Goal: Information Seeking & Learning: Learn about a topic

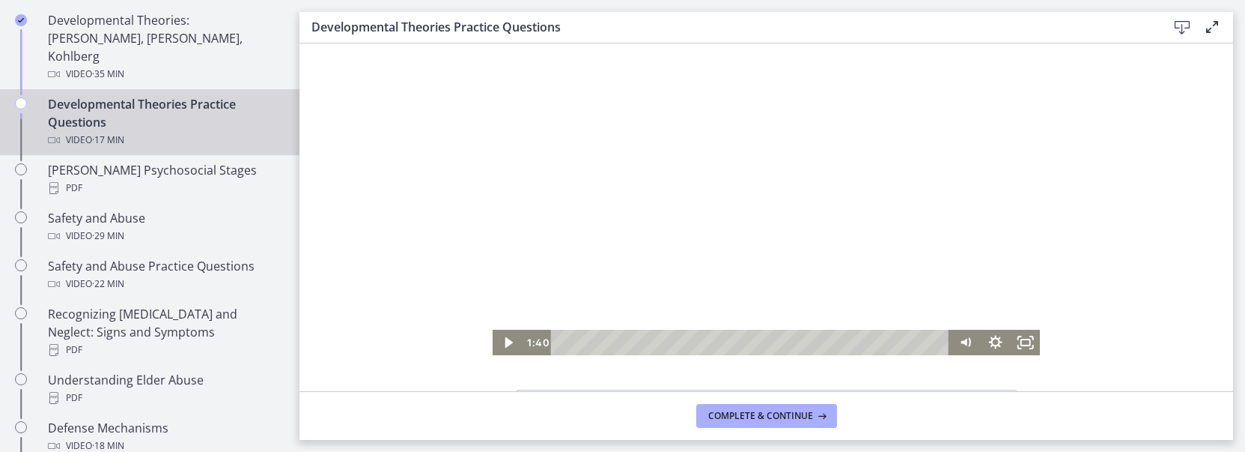
click at [1167, 352] on div "Click for sound @keyframes VOLUME_SMALL_WAVE_FLASH { 0% { opacity: 0; } 33% { o…" at bounding box center [767, 199] width 934 height 312
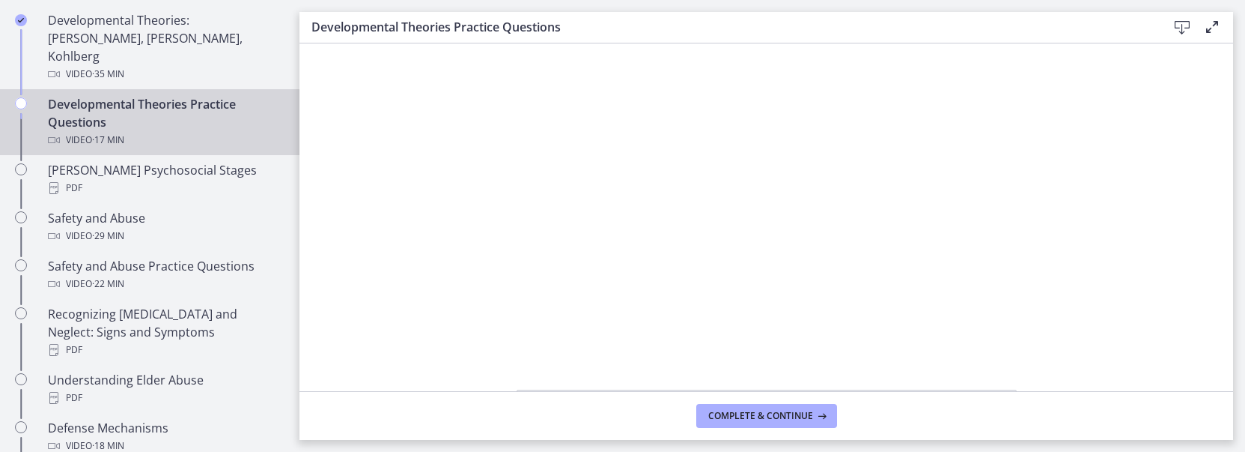
click at [1166, 245] on div "Click for sound @keyframes VOLUME_SMALL_WAVE_FLASH { 0% { opacity: 0; } 33% { o…" at bounding box center [767, 199] width 934 height 312
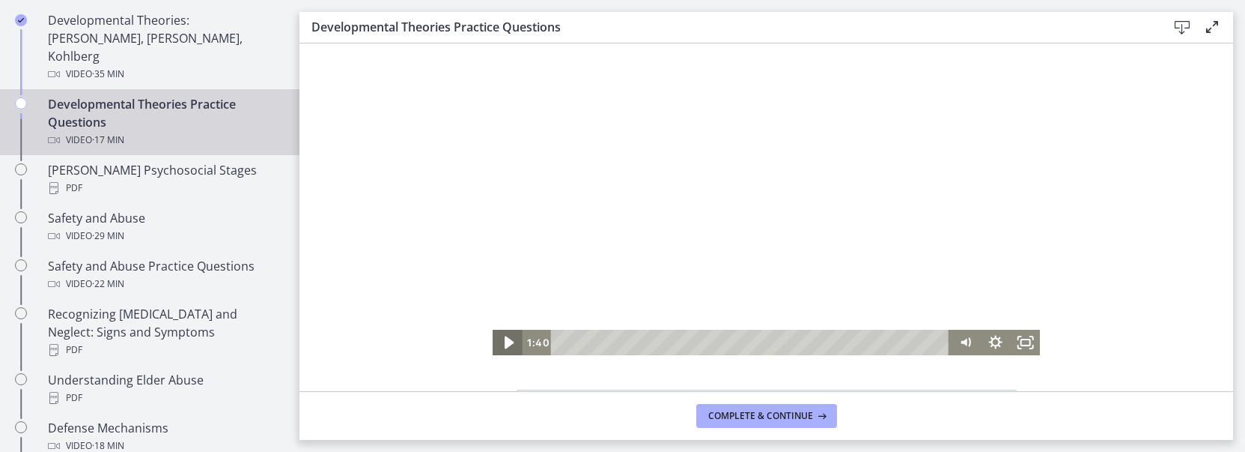
click at [509, 343] on icon "Play Video" at bounding box center [509, 342] width 36 height 31
click at [509, 344] on icon "Pause" at bounding box center [508, 342] width 36 height 31
click at [509, 344] on icon "Play Video" at bounding box center [509, 342] width 36 height 31
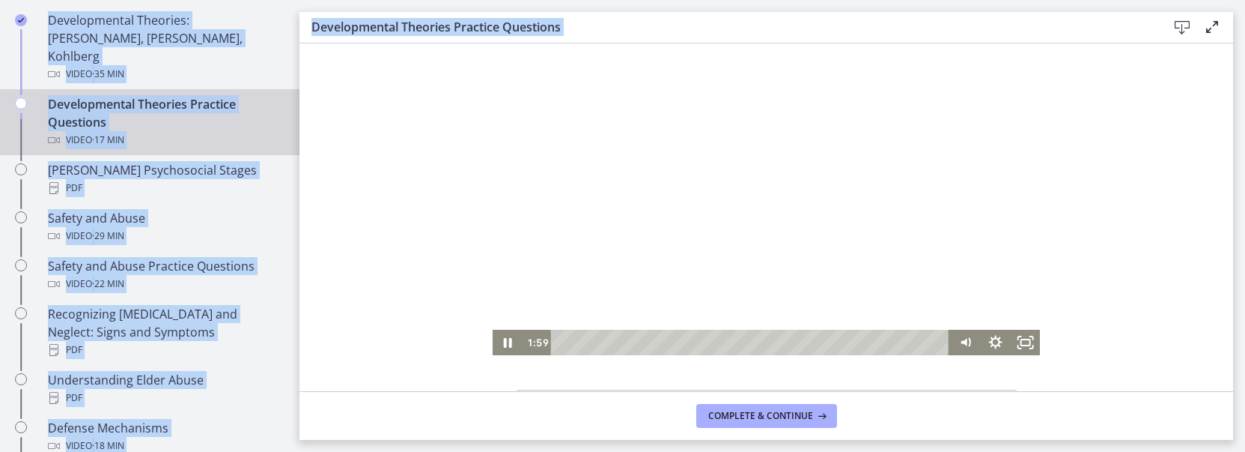
click at [1242, 451] on html "Skip to main content Go to Dashboard Go to Dashboard Go to Dashboard Agents of …" at bounding box center [622, 226] width 1245 height 452
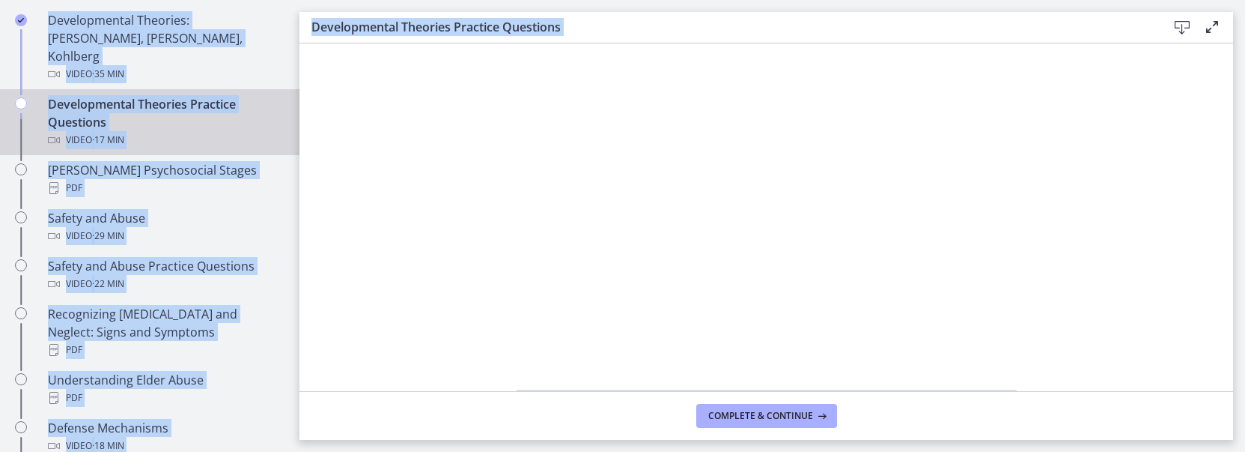
drag, startPoint x: 1242, startPoint y: 456, endPoint x: 1237, endPoint y: 446, distance: 11.7
click at [1237, 446] on main "Developmental Theories Practice Questions Download Enable fullscreen Developmen…" at bounding box center [773, 226] width 946 height 452
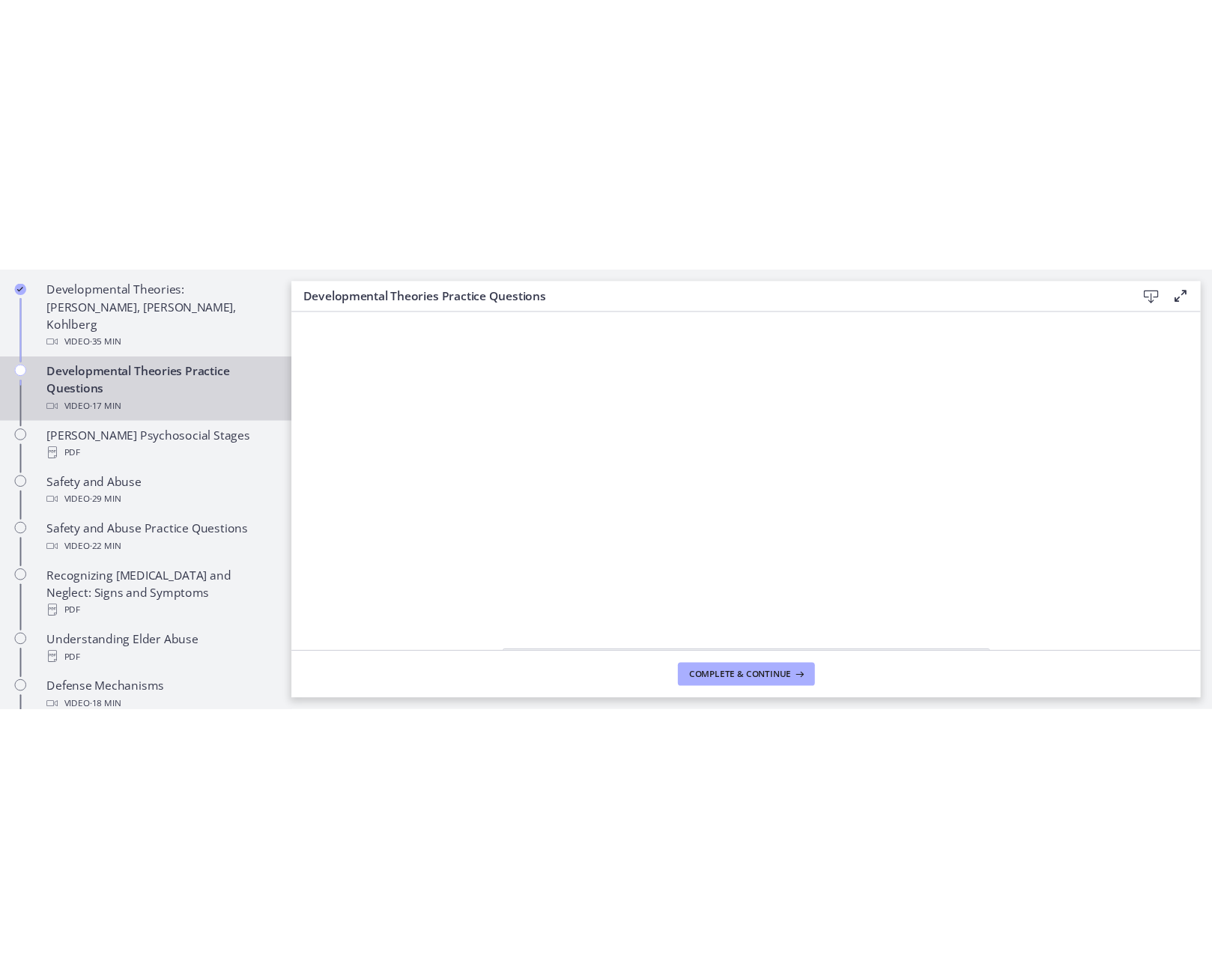
scroll to position [455, 0]
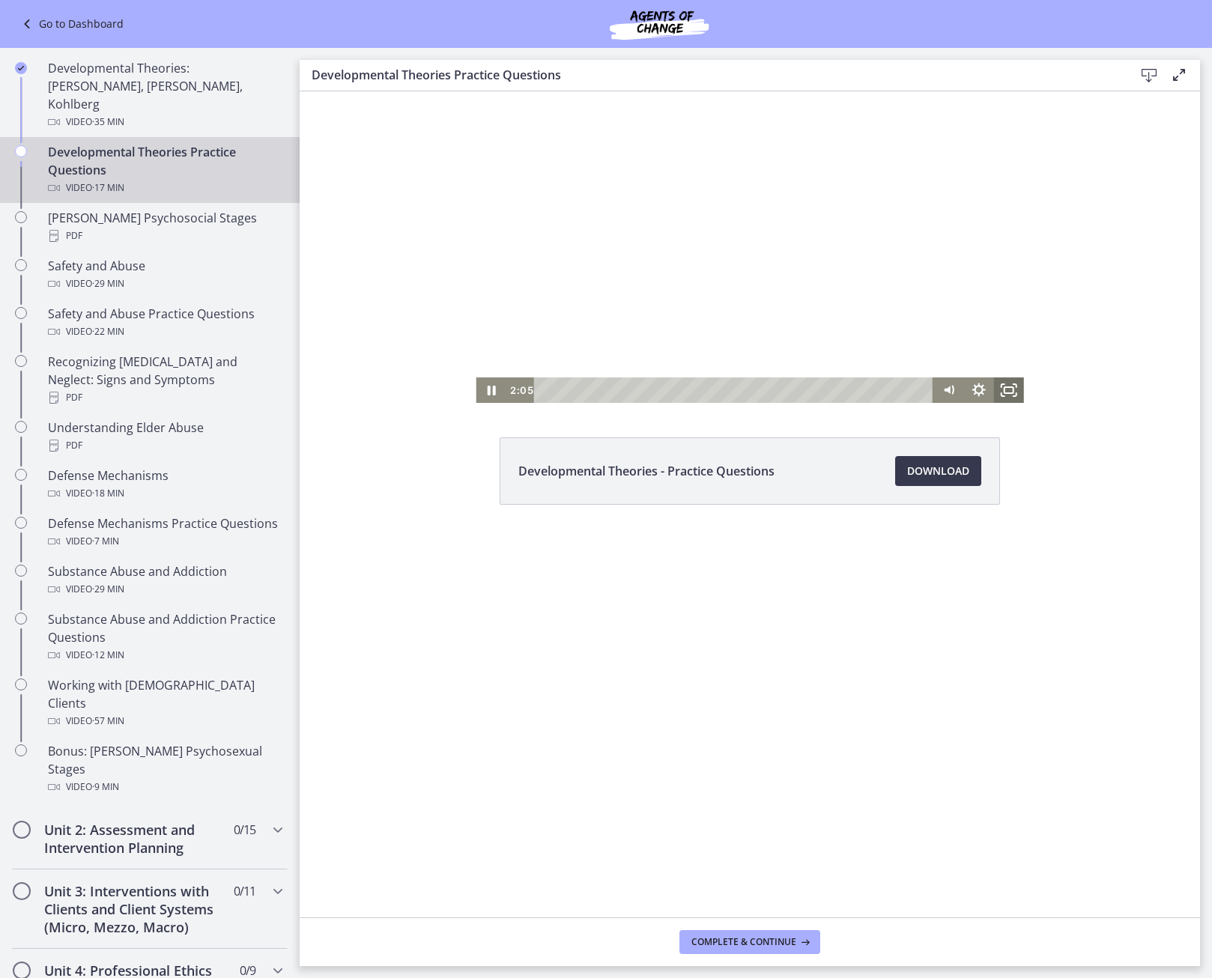
click at [1002, 395] on icon "Fullscreen" at bounding box center [1009, 389] width 30 height 25
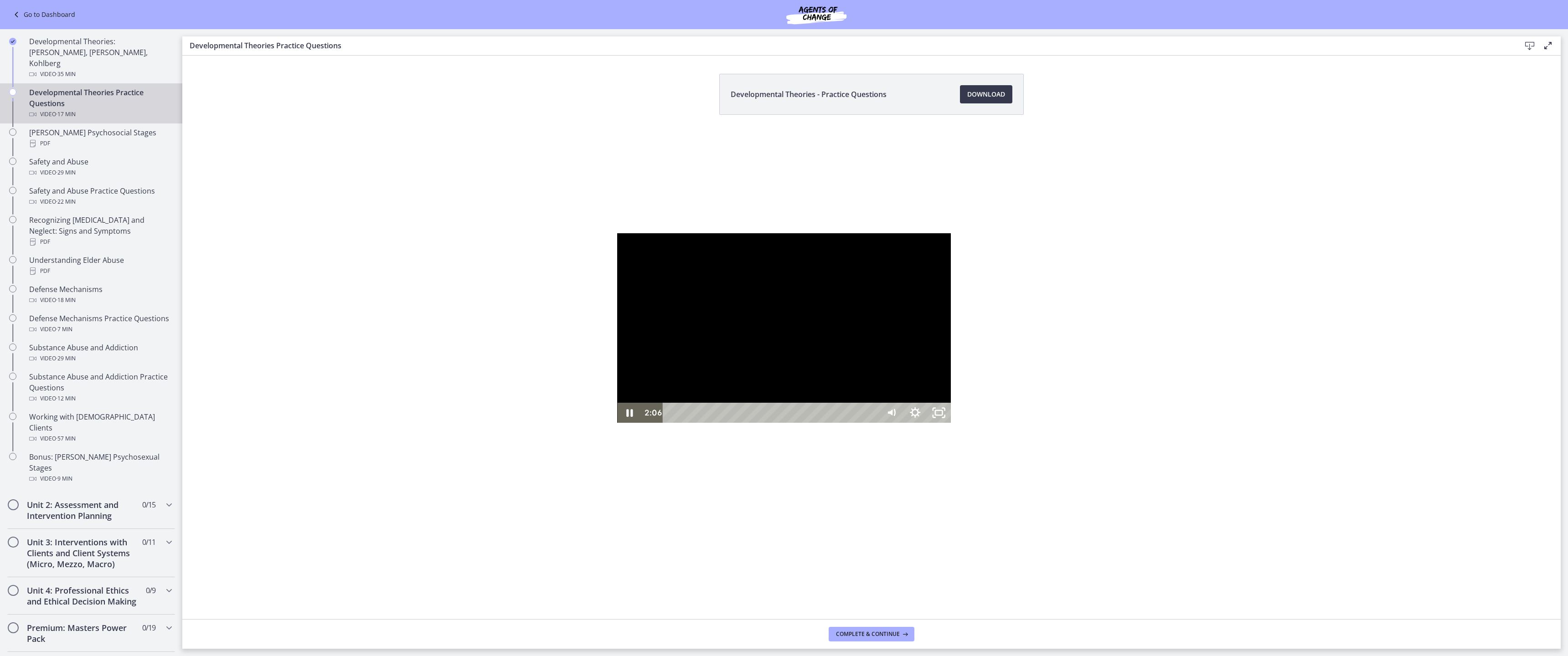
click at [758, 274] on div at bounding box center [783, 328] width 333 height 190
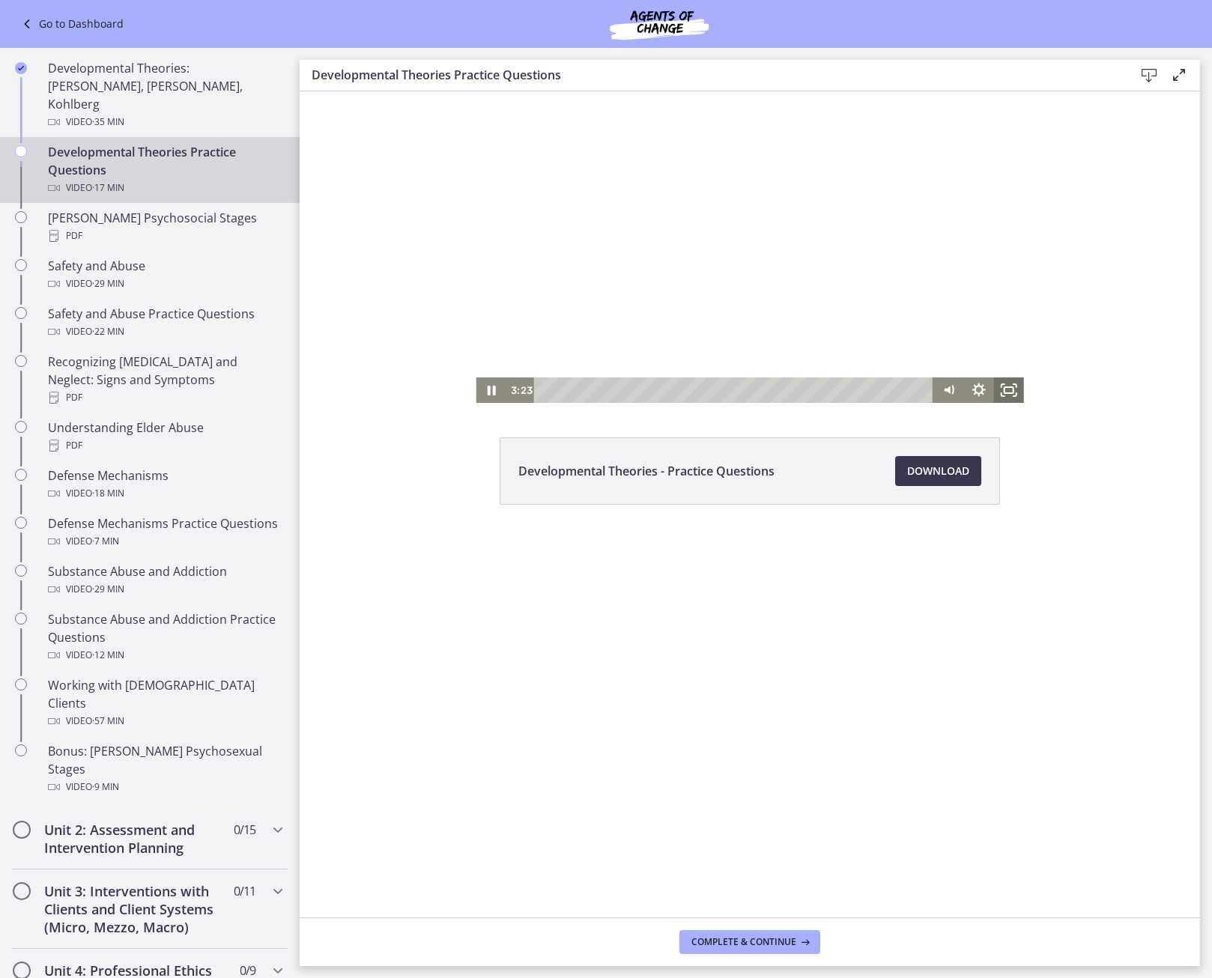
click at [1005, 378] on icon "Fullscreen" at bounding box center [1009, 389] width 30 height 25
click at [1008, 380] on icon "Fullscreen" at bounding box center [1009, 389] width 30 height 25
click at [492, 388] on icon "Pause" at bounding box center [491, 389] width 30 height 25
click at [485, 393] on icon "Play Video" at bounding box center [492, 390] width 36 height 31
click at [1010, 394] on rect "Fullscreen" at bounding box center [1008, 389] width 10 height 7
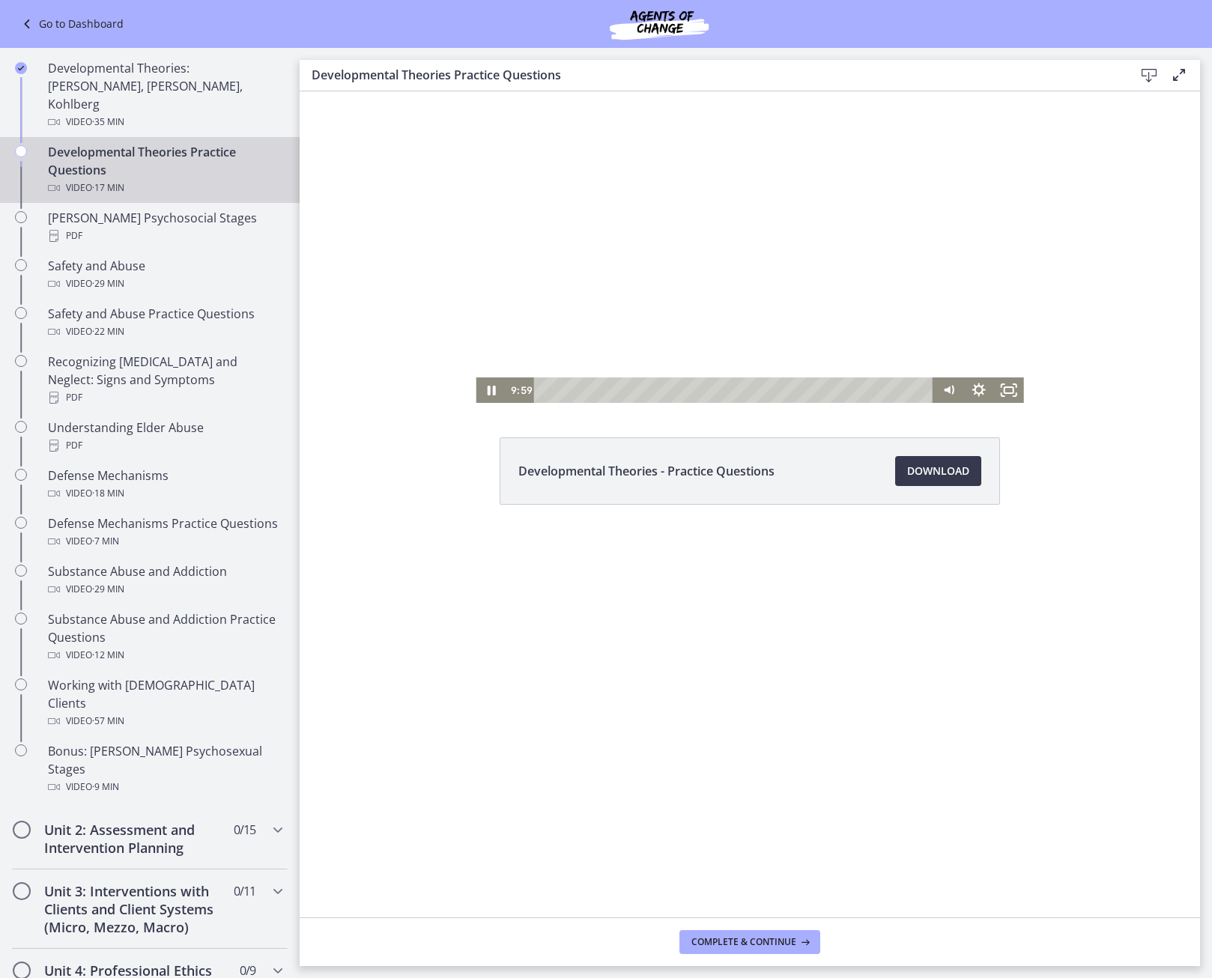
click at [1123, 177] on div "Click for sound @keyframes VOLUME_SMALL_WAVE_FLASH { 0% { opacity: 0; } 33% { o…" at bounding box center [750, 247] width 900 height 312
click at [1020, 393] on icon "Fullscreen" at bounding box center [1009, 389] width 30 height 25
click at [1006, 392] on icon "Fullscreen" at bounding box center [1009, 390] width 36 height 31
click at [1010, 386] on rect "Fullscreen" at bounding box center [1008, 389] width 10 height 7
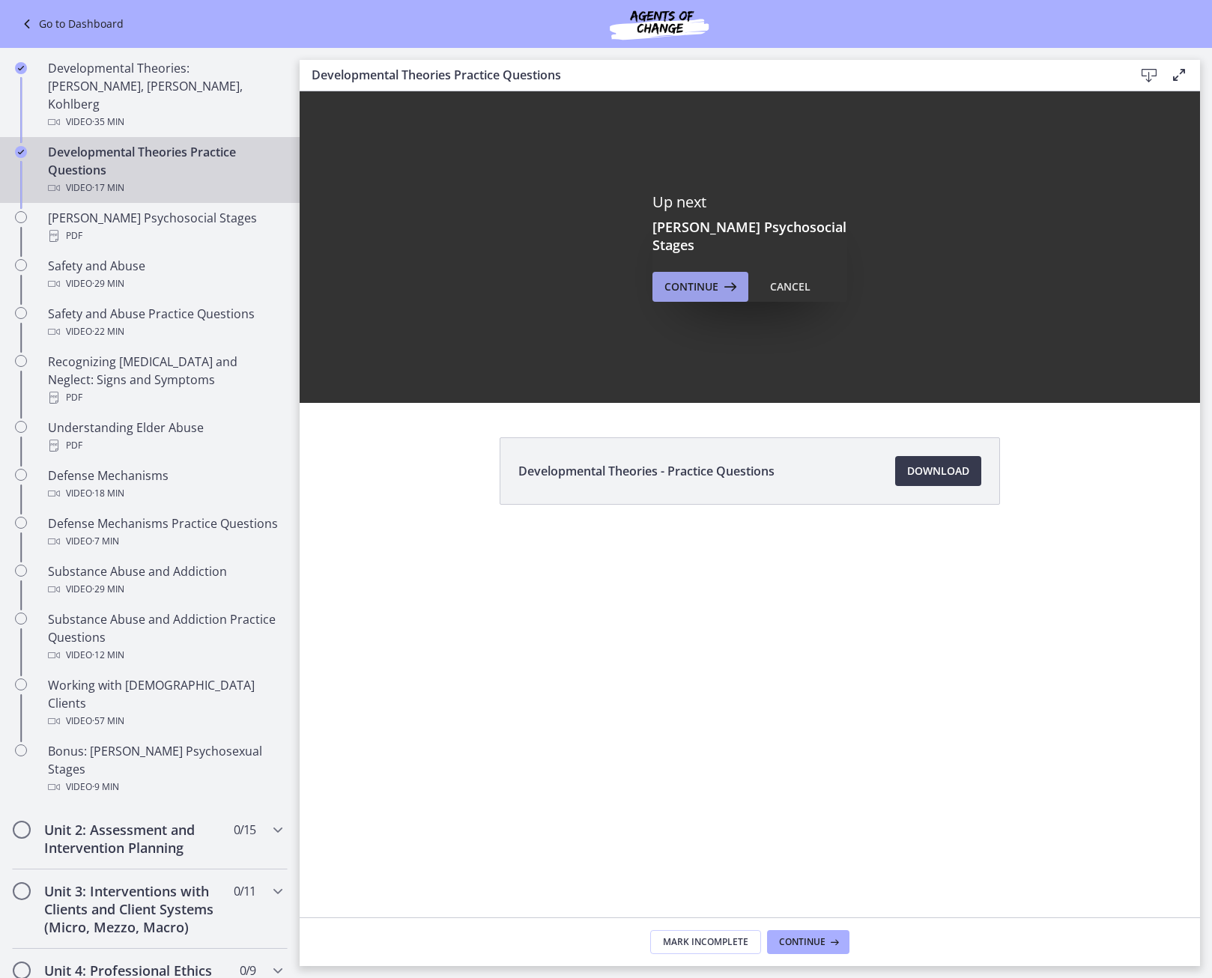
click at [717, 283] on span "Continue" at bounding box center [691, 287] width 54 height 18
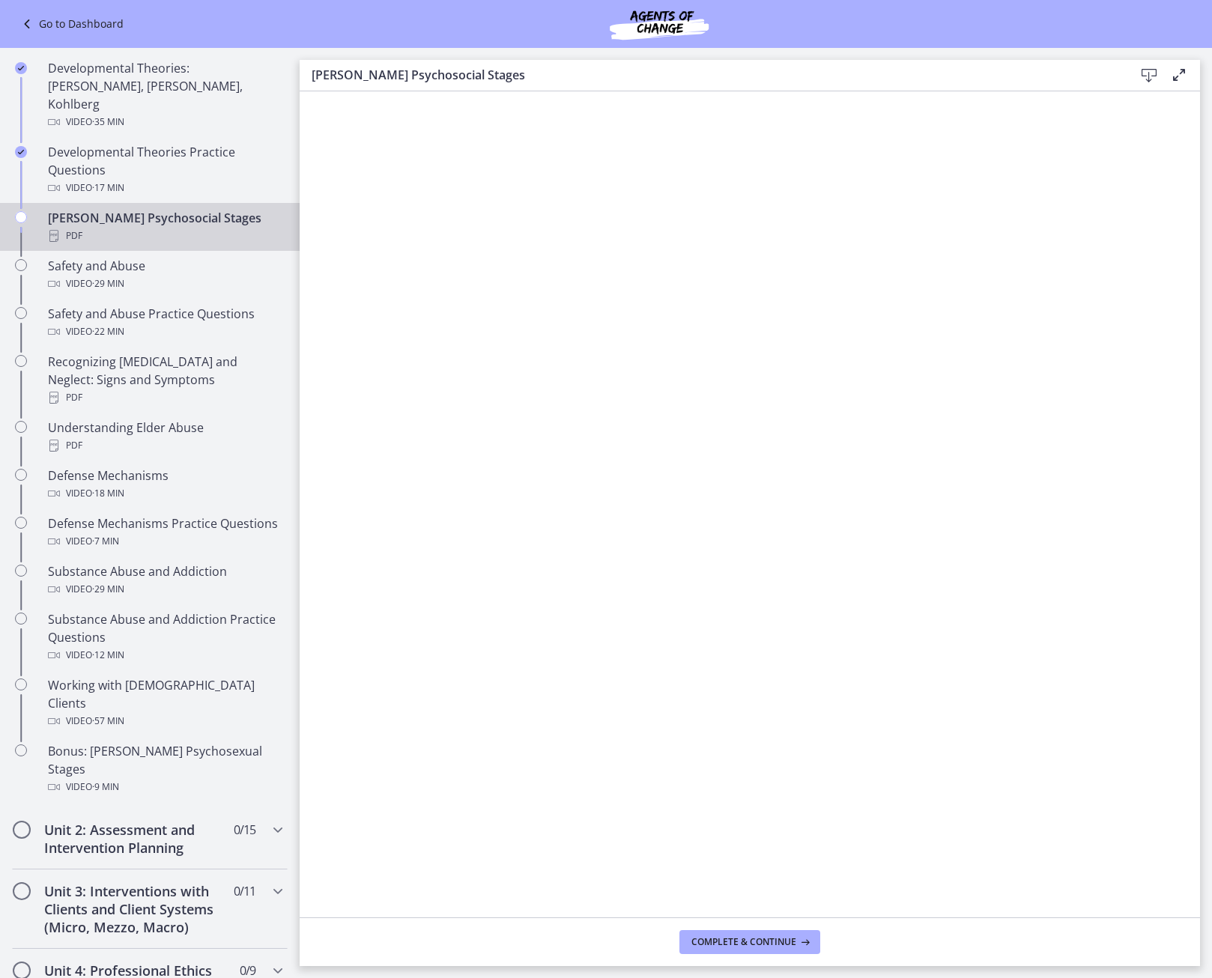
click at [1150, 76] on icon at bounding box center [1149, 76] width 18 height 18
click at [783, 451] on span "Complete & continue" at bounding box center [743, 942] width 105 height 12
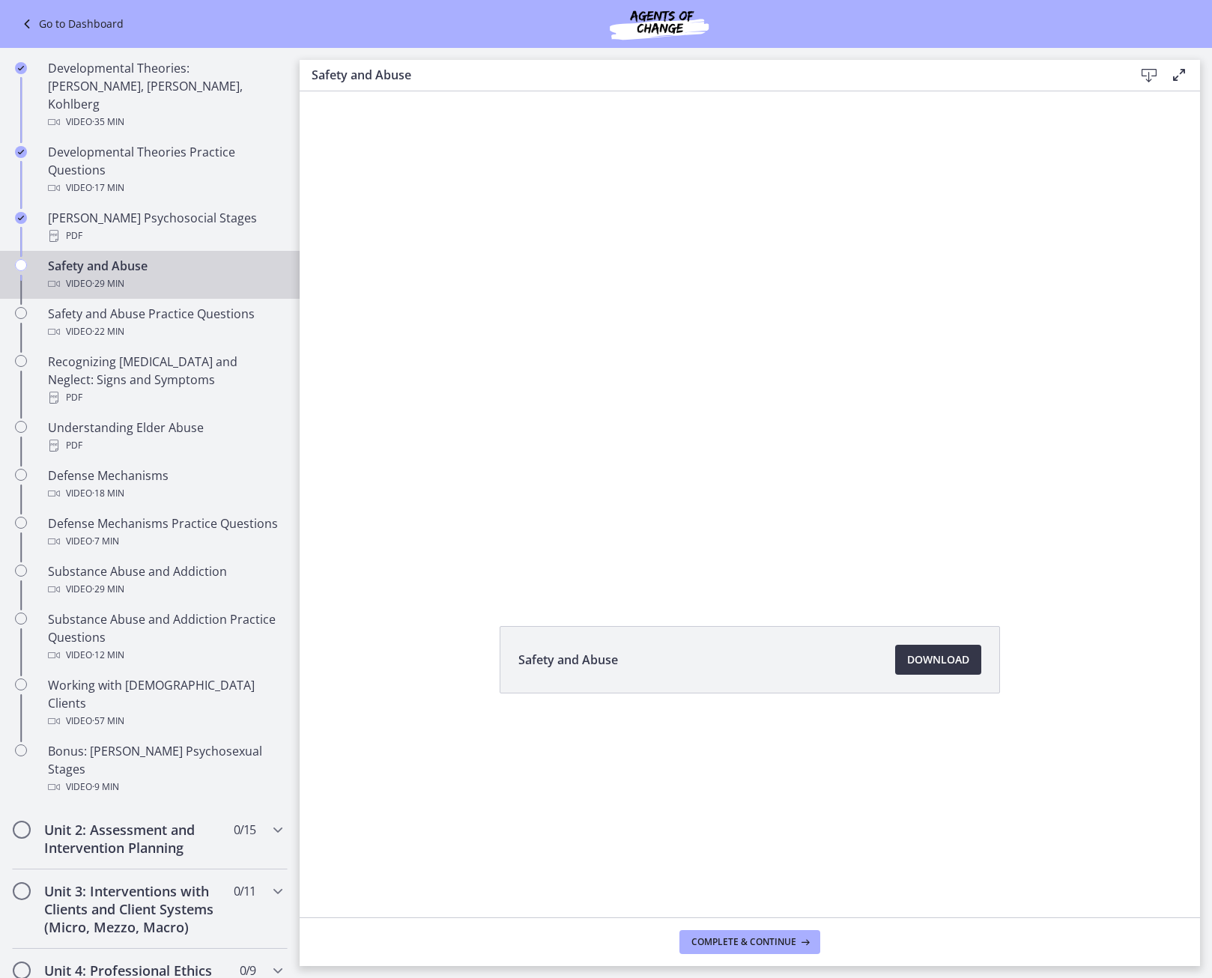
click at [925, 451] on span "Download Opens in a new window" at bounding box center [938, 660] width 62 height 18
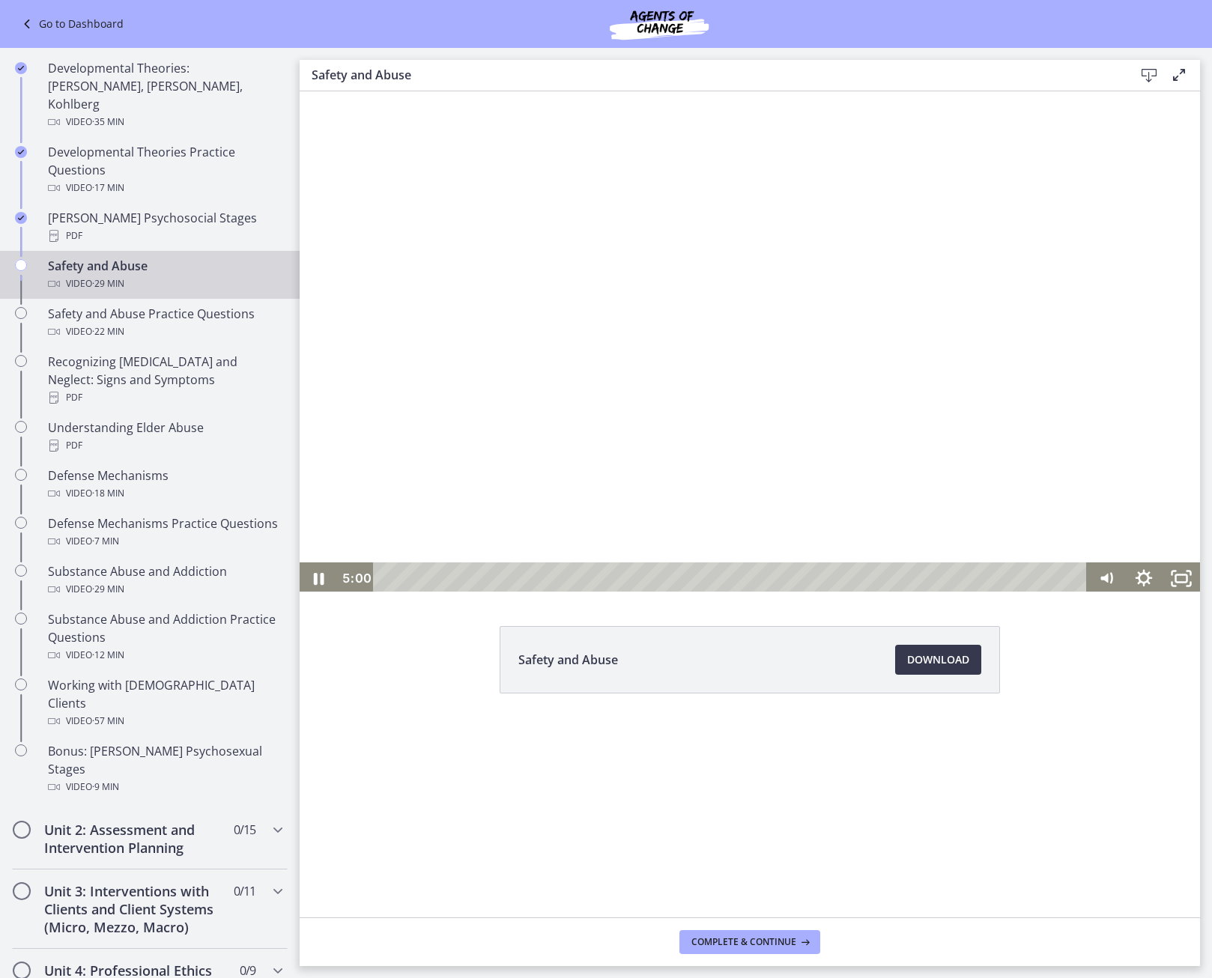
click at [395, 340] on div at bounding box center [750, 341] width 900 height 506
click at [389, 396] on div at bounding box center [750, 341] width 900 height 506
click at [426, 383] on div at bounding box center [750, 341] width 900 height 506
